Goal: Transaction & Acquisition: Purchase product/service

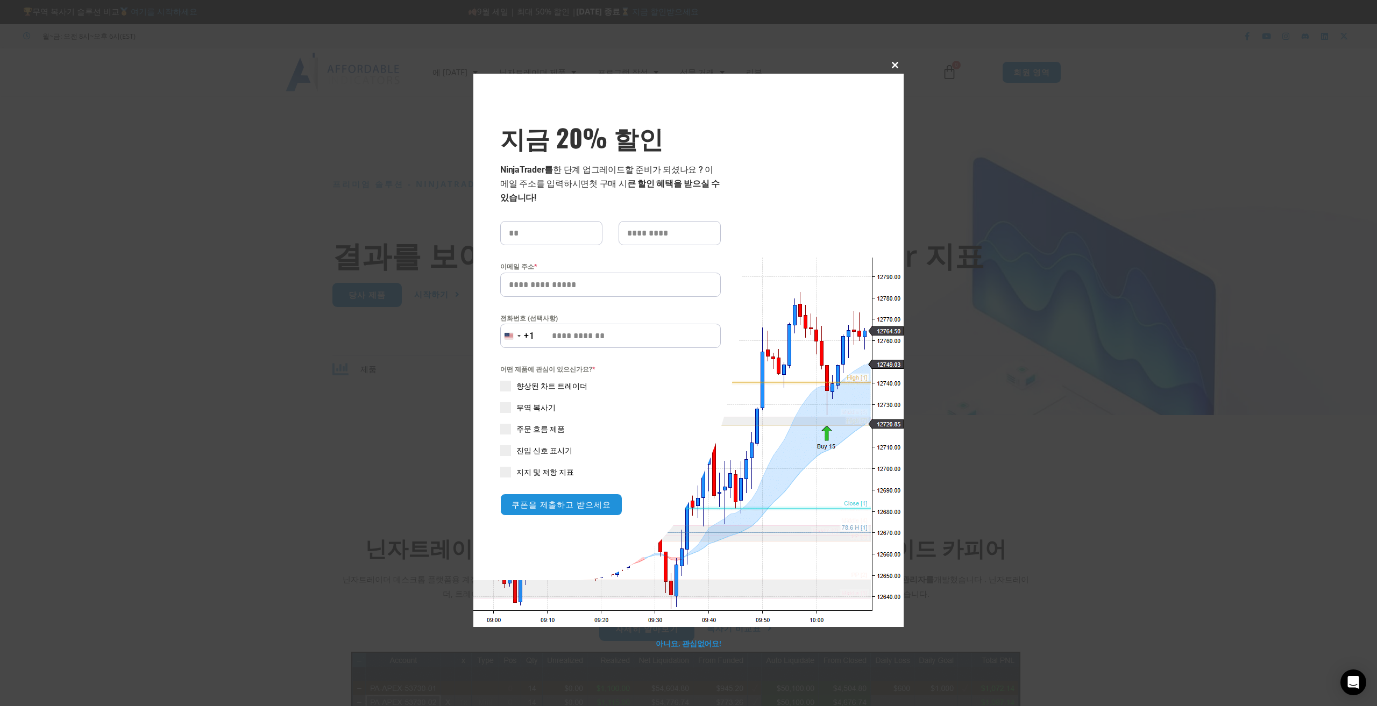
click at [898, 64] on span "지금 20% 할인 팝업" at bounding box center [895, 65] width 17 height 6
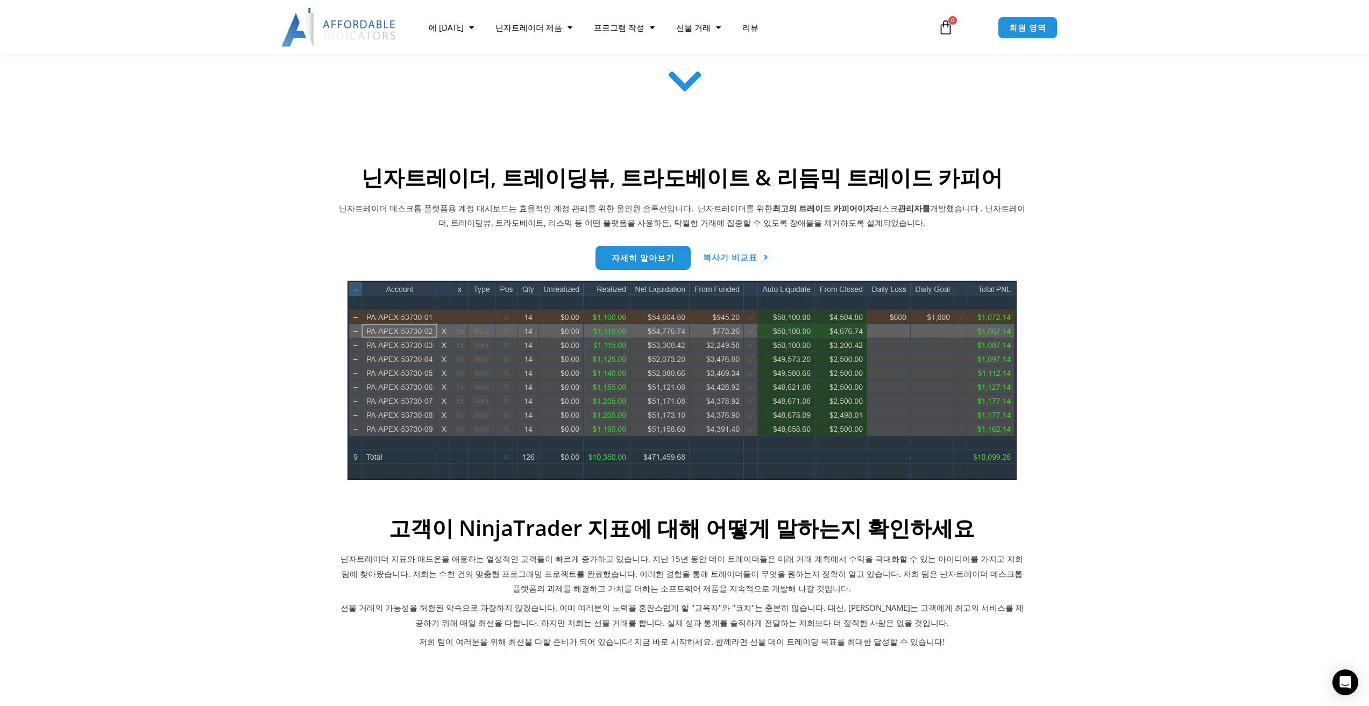
scroll to position [430, 0]
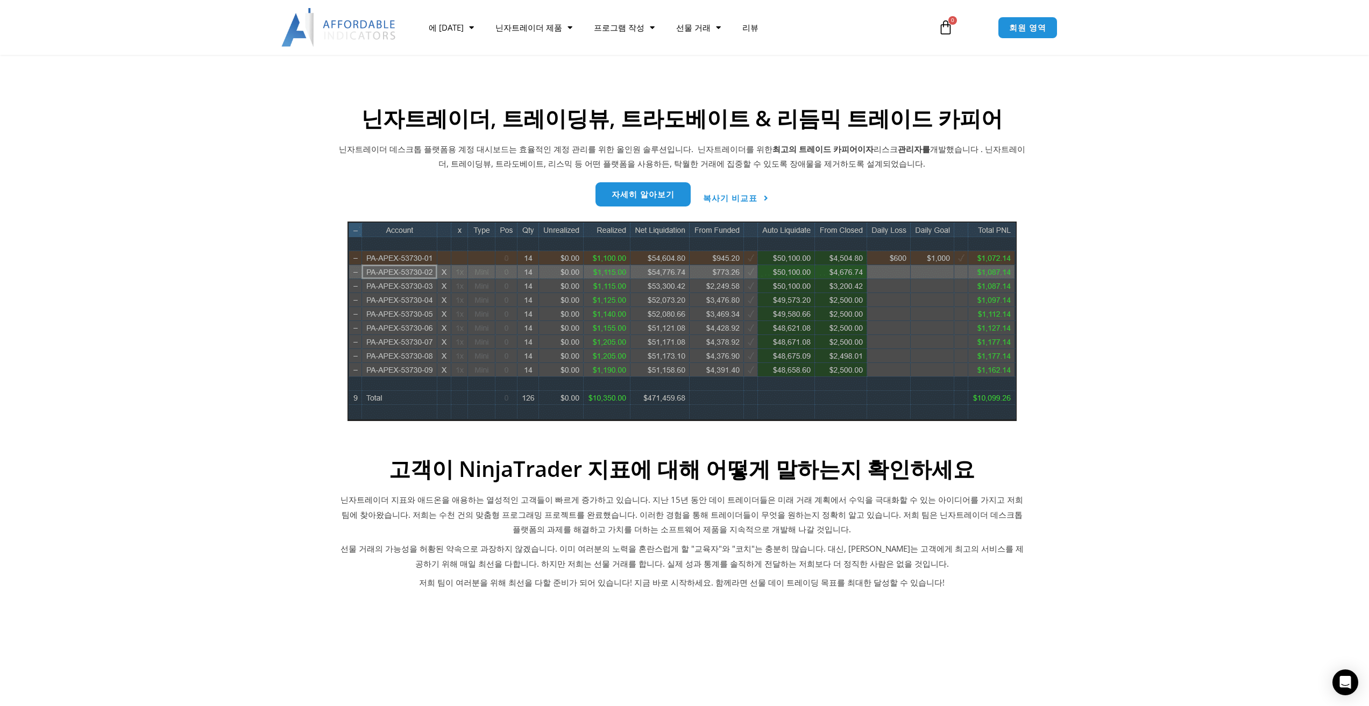
click at [661, 201] on link "자세히 알아보기" at bounding box center [643, 194] width 95 height 24
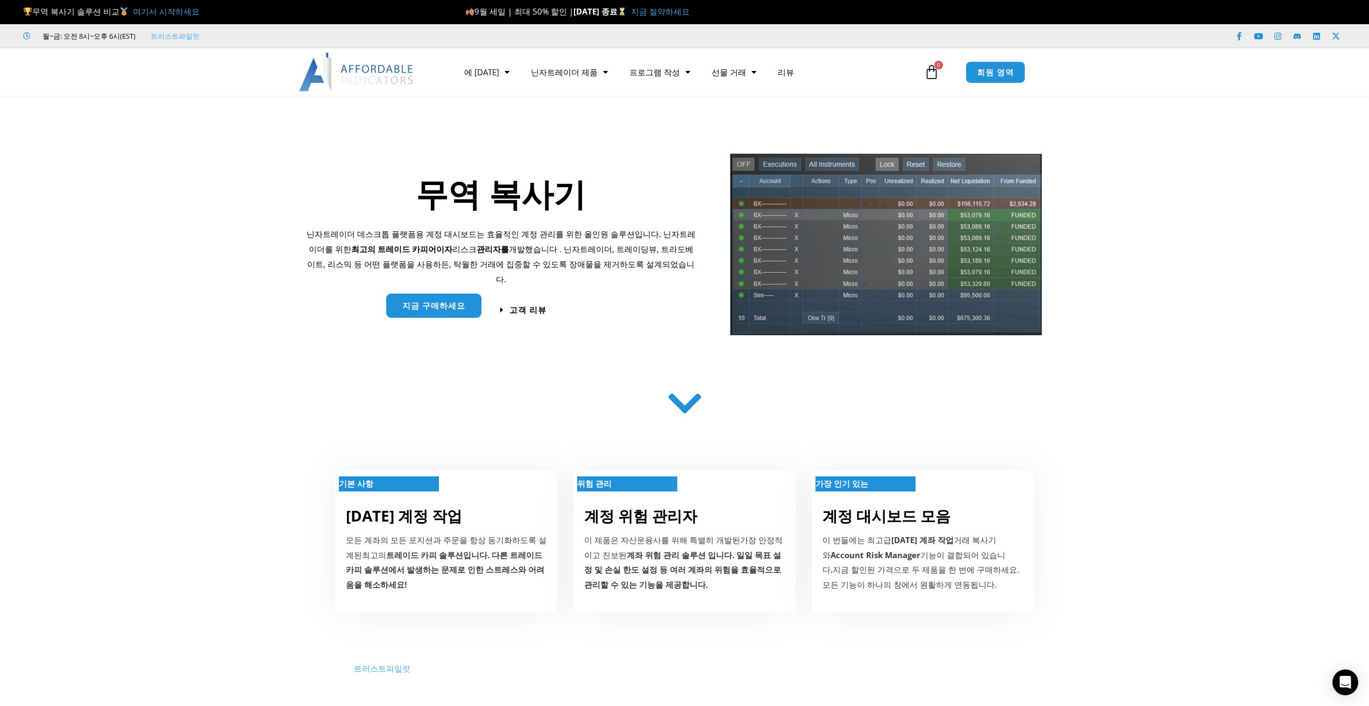
click at [457, 309] on link "지금 구매하세요" at bounding box center [433, 306] width 95 height 24
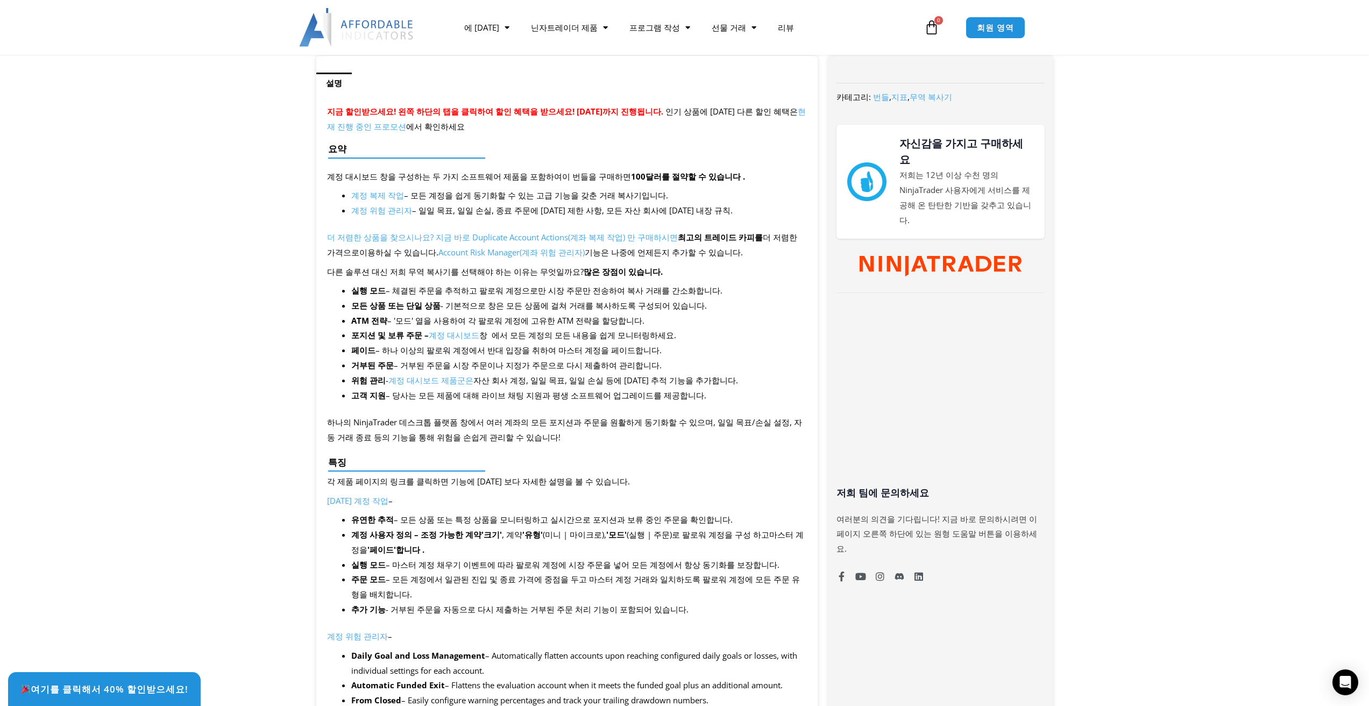
scroll to position [430, 0]
